Goal: Task Accomplishment & Management: Complete application form

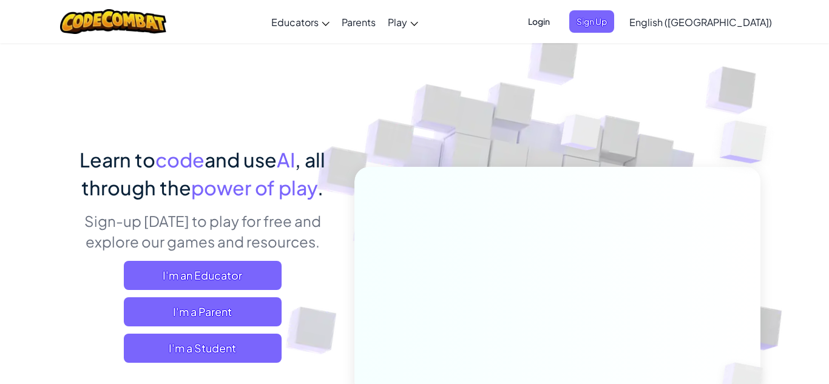
click at [557, 20] on span "Login" at bounding box center [538, 21] width 36 height 22
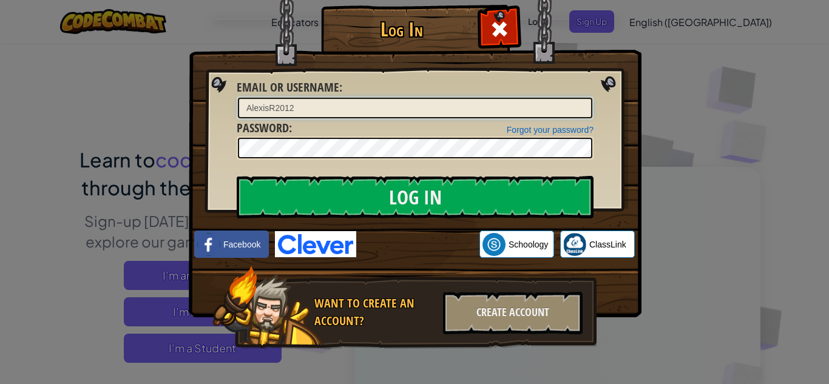
click at [568, 109] on input "AlexisR2012" at bounding box center [415, 108] width 354 height 21
type input "A"
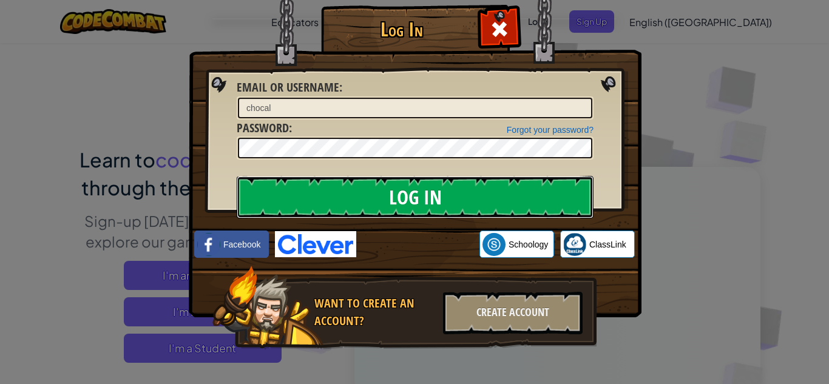
click at [432, 184] on input "Log In" at bounding box center [415, 197] width 357 height 42
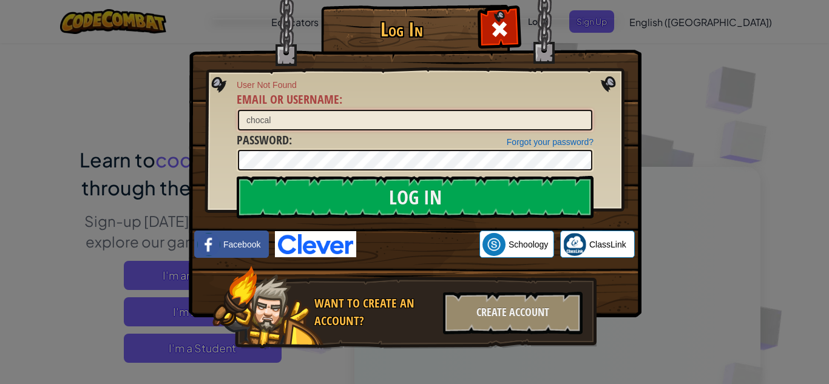
click at [409, 124] on input "chocal" at bounding box center [415, 120] width 354 height 21
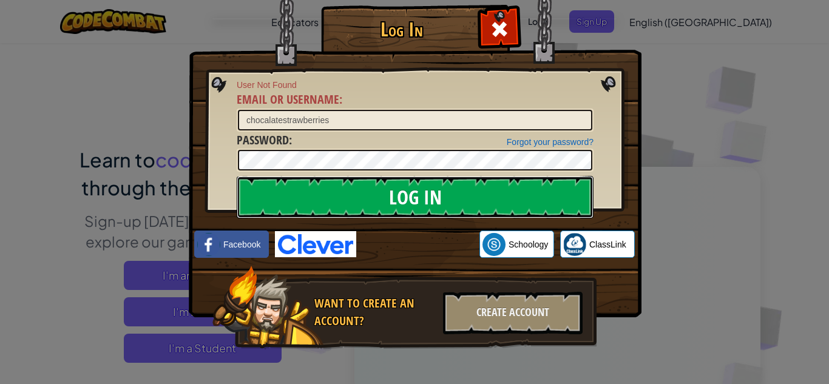
click at [386, 198] on input "Log In" at bounding box center [415, 197] width 357 height 42
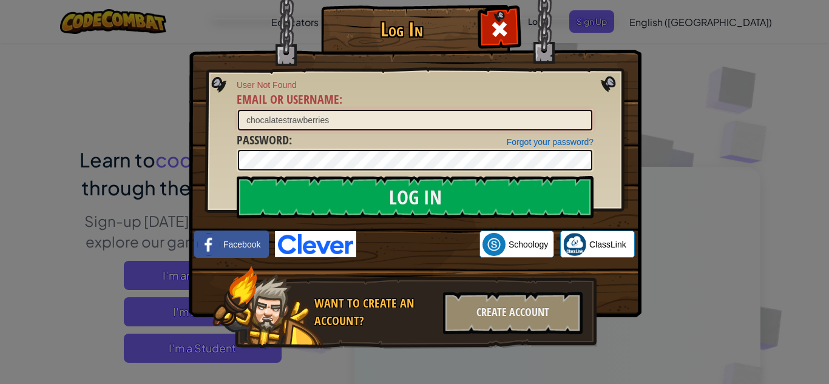
click at [523, 123] on input "chocalatestrawberries" at bounding box center [415, 120] width 354 height 21
type input "c"
click at [506, 38] on span at bounding box center [499, 28] width 19 height 19
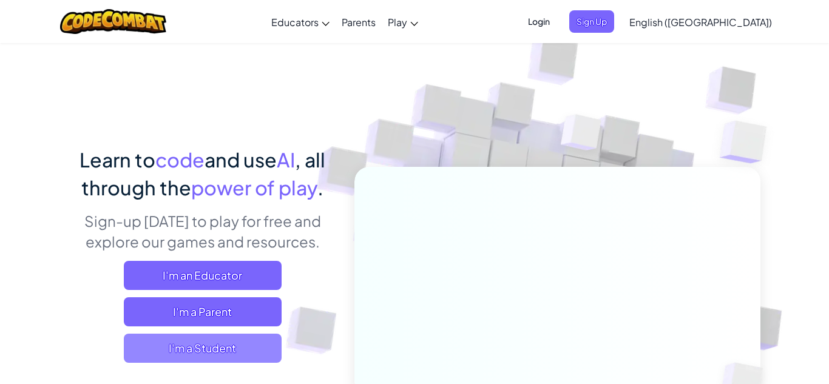
click at [214, 335] on span "I'm a Student" at bounding box center [203, 348] width 158 height 29
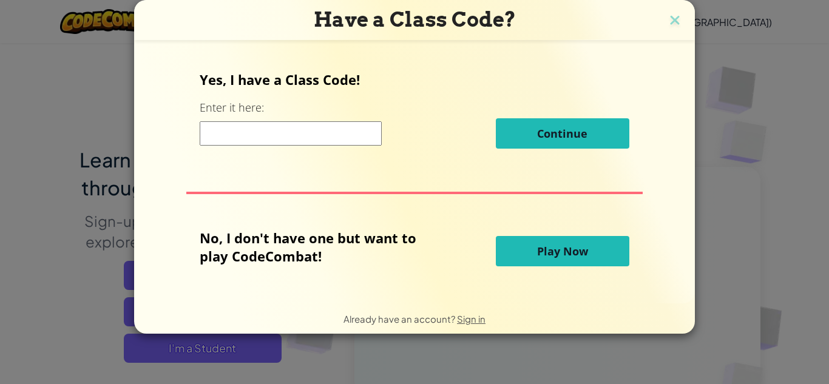
click at [362, 127] on input at bounding box center [291, 133] width 182 height 24
type input "ShoeRainDark"
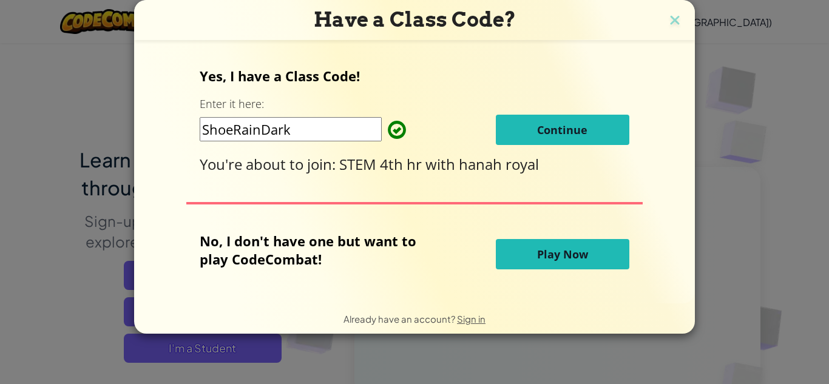
click at [575, 133] on span "Continue" at bounding box center [562, 130] width 50 height 15
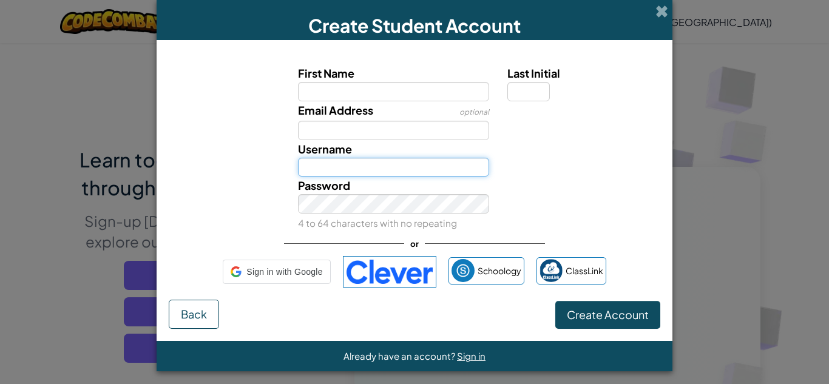
type input "AlexisR2012"
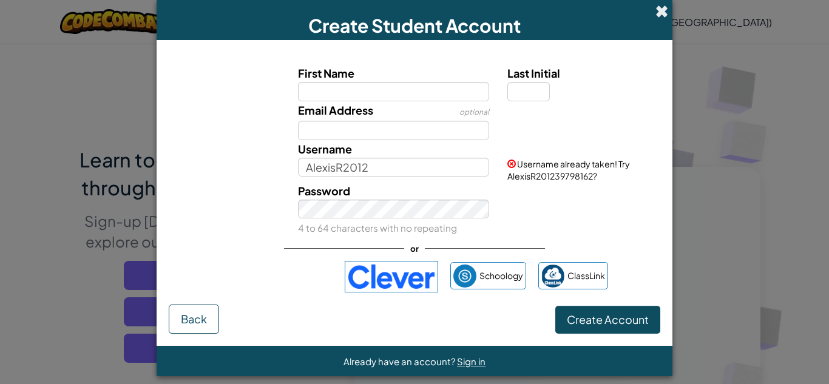
click at [664, 13] on span at bounding box center [661, 11] width 13 height 13
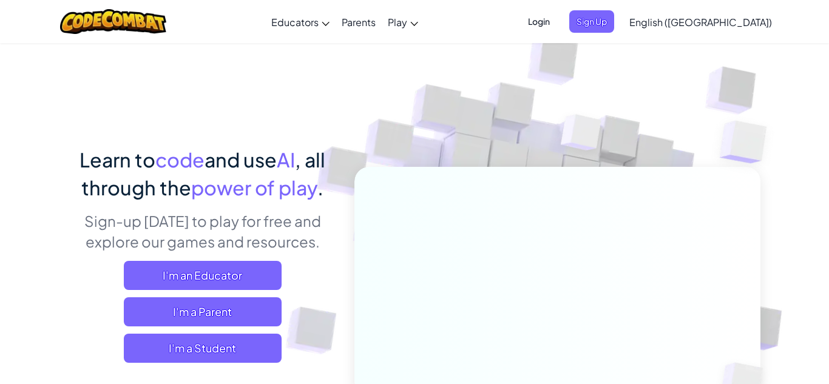
click at [557, 23] on span "Login" at bounding box center [538, 21] width 36 height 22
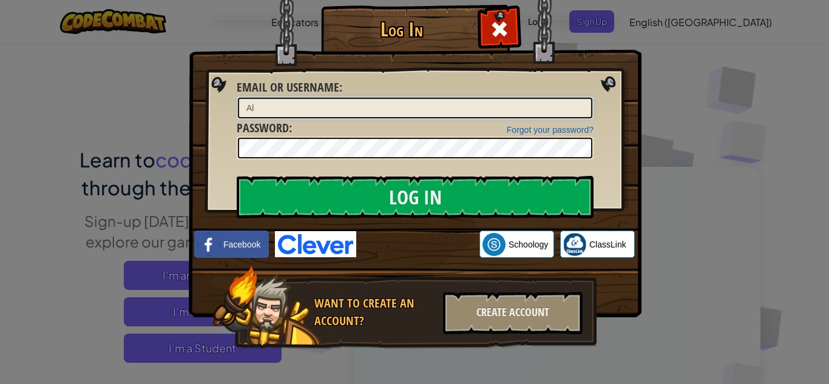
type input "A"
type input "AlexisR2012"
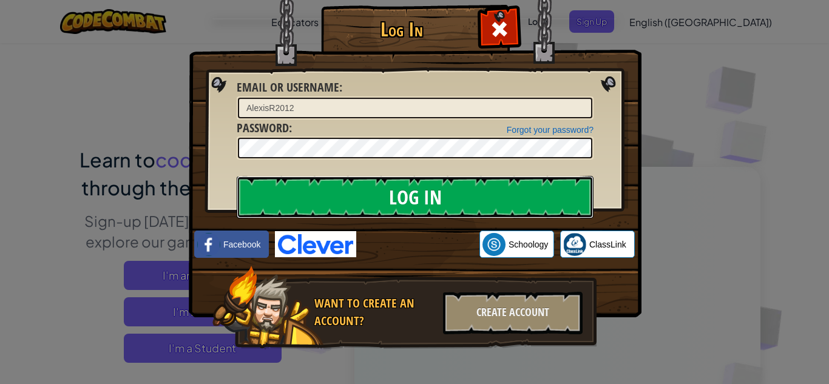
click at [415, 204] on input "Log In" at bounding box center [415, 197] width 357 height 42
